Goal: Navigation & Orientation: Find specific page/section

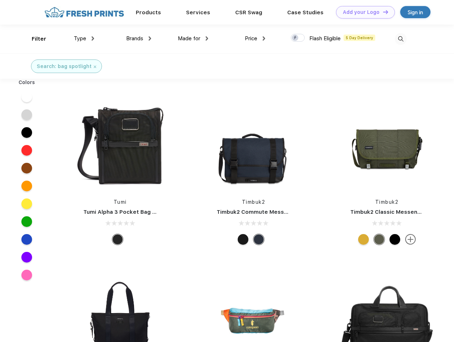
click at [362, 12] on link "Add your Logo Design Tool" at bounding box center [365, 12] width 59 height 12
click at [0, 0] on div "Design Tool" at bounding box center [0, 0] width 0 height 0
click at [382, 12] on link "Add your Logo Design Tool" at bounding box center [365, 12] width 59 height 12
click at [34, 39] on div "Filter" at bounding box center [39, 39] width 15 height 8
click at [84, 38] on span "Type" at bounding box center [80, 38] width 12 height 6
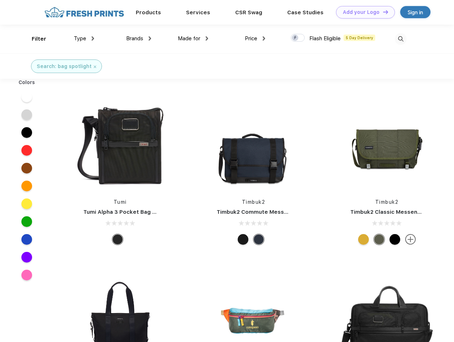
click at [139, 38] on span "Brands" at bounding box center [134, 38] width 17 height 6
click at [193, 38] on span "Made for" at bounding box center [189, 38] width 22 height 6
click at [255, 38] on span "Price" at bounding box center [251, 38] width 12 height 6
click at [298, 38] on div at bounding box center [298, 38] width 14 height 8
click at [295, 38] on input "checkbox" at bounding box center [293, 35] width 5 height 5
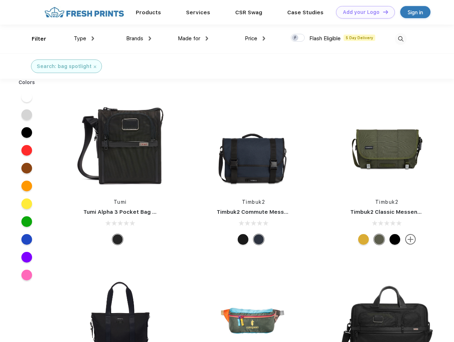
click at [400, 39] on img at bounding box center [400, 39] width 12 height 12
